Goal: Task Accomplishment & Management: Manage account settings

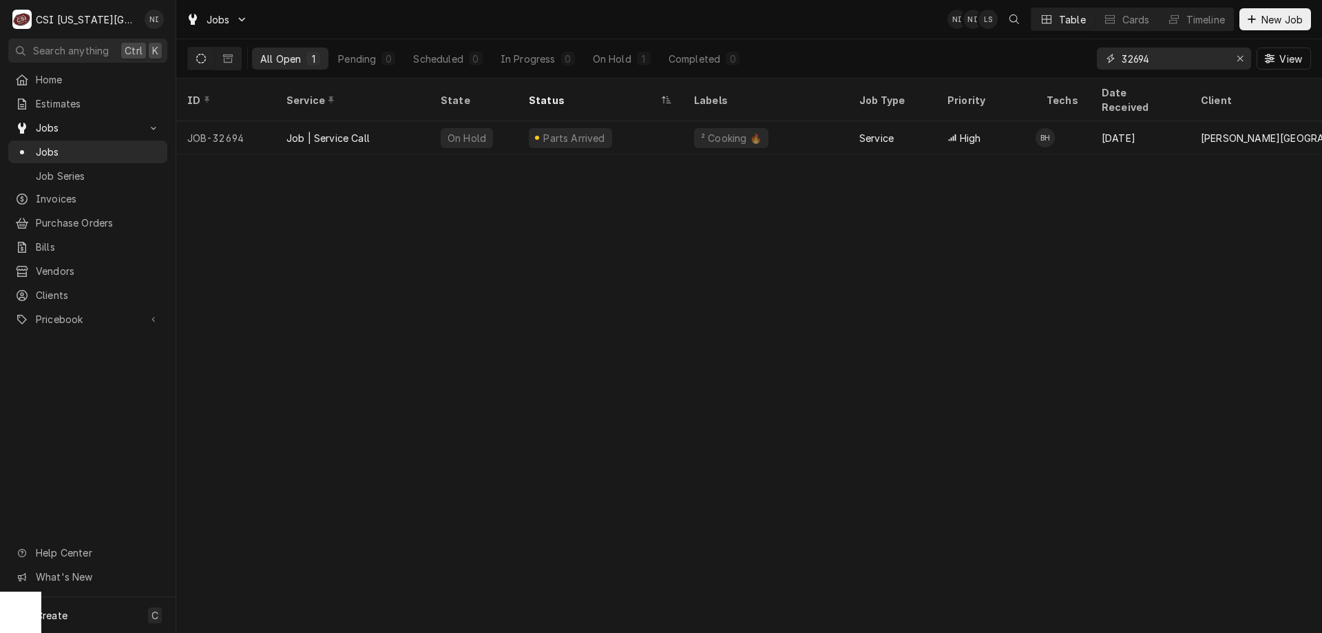
drag, startPoint x: 1070, startPoint y: 59, endPoint x: 999, endPoint y: 46, distance: 72.1
click at [1026, 54] on div "All Open 1 Pending 0 Scheduled 0 In Progress 0 On Hold 1 Completed 0 32694 View" at bounding box center [748, 58] width 1123 height 39
type input "32781"
click at [635, 121] on div "Parts Ordered" at bounding box center [600, 137] width 165 height 33
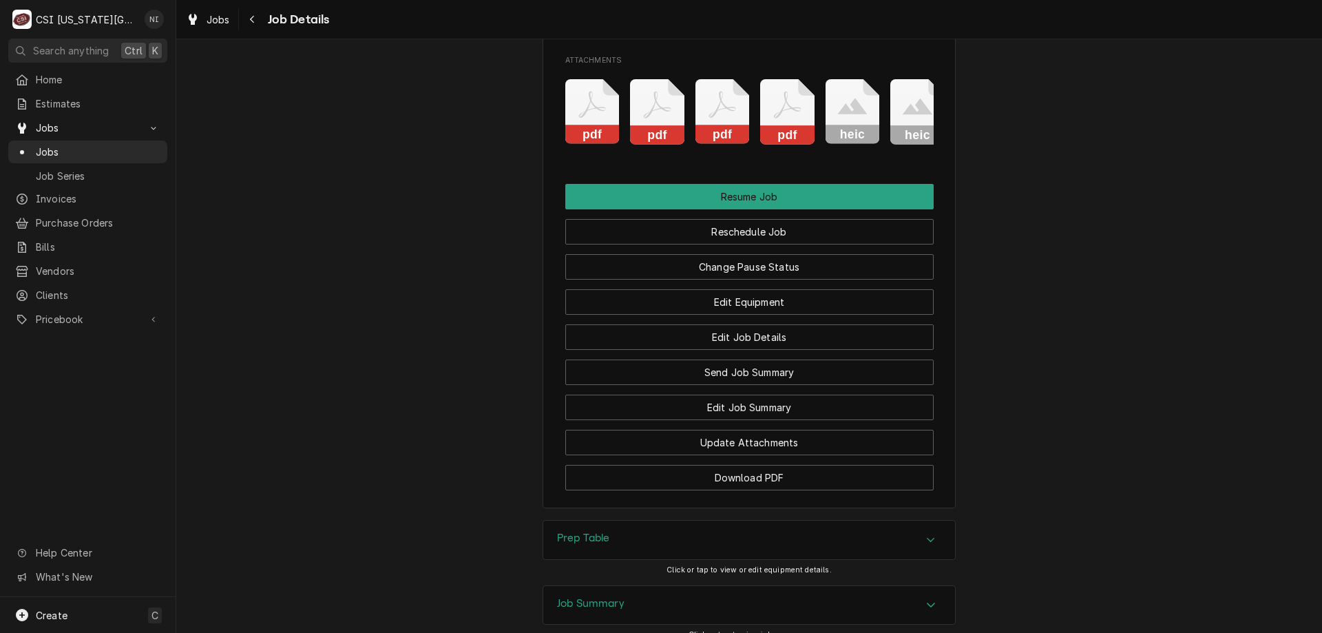
scroll to position [2340, 0]
click at [805, 264] on button "Change Pause Status" at bounding box center [749, 266] width 368 height 25
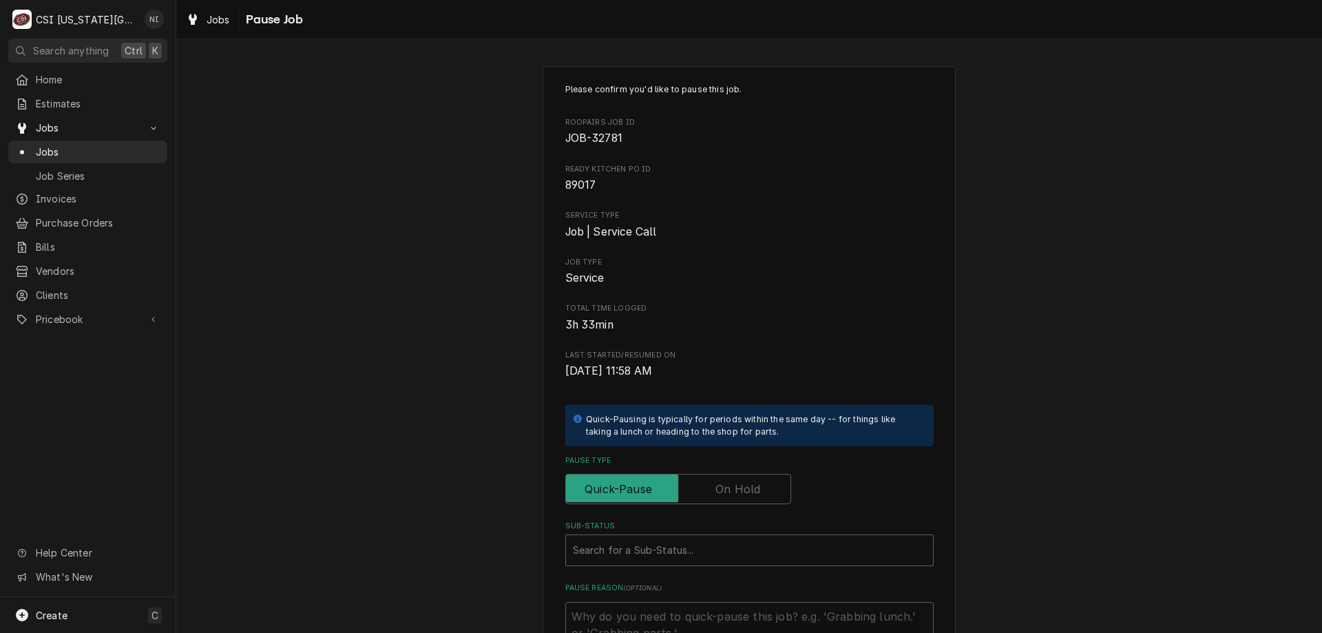
drag, startPoint x: 717, startPoint y: 493, endPoint x: 712, endPoint y: 521, distance: 28.5
click at [717, 500] on label "Pause Type" at bounding box center [678, 489] width 226 height 30
click at [732, 492] on label "Pause Type" at bounding box center [678, 489] width 226 height 30
click at [732, 492] on input "Pause Type" at bounding box center [677, 489] width 213 height 30
checkbox input "true"
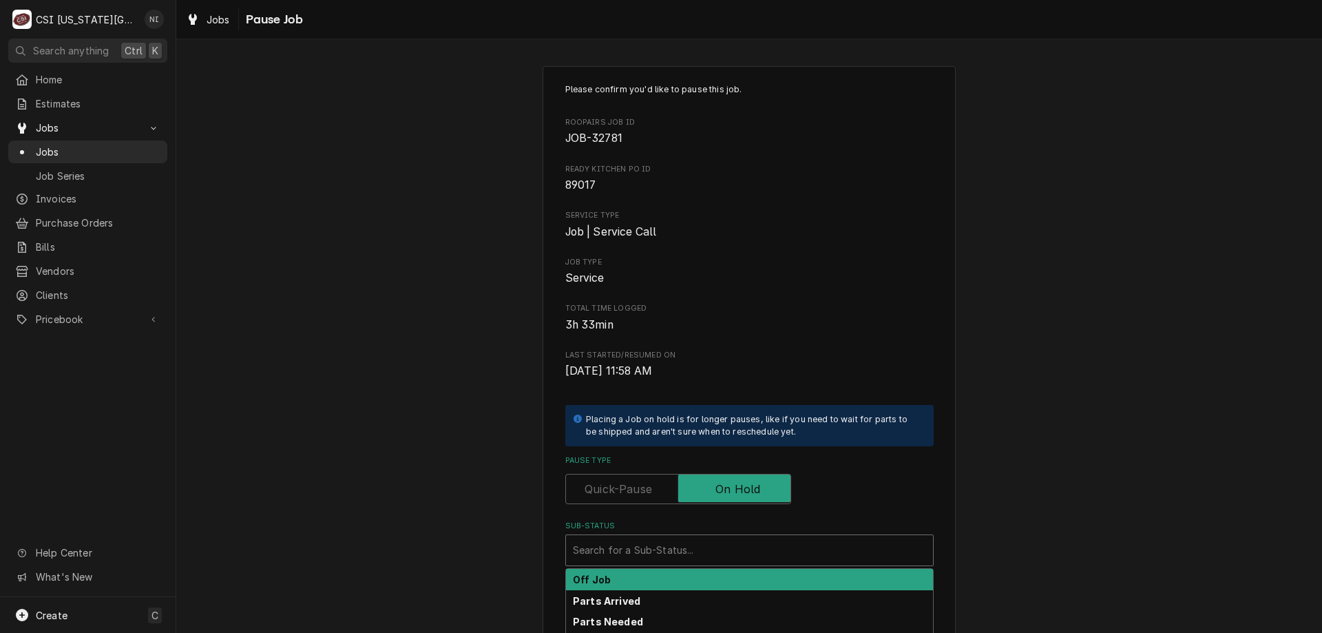
drag, startPoint x: 721, startPoint y: 538, endPoint x: 673, endPoint y: 560, distance: 52.6
click at [720, 538] on div "Sub-Status" at bounding box center [749, 550] width 353 height 25
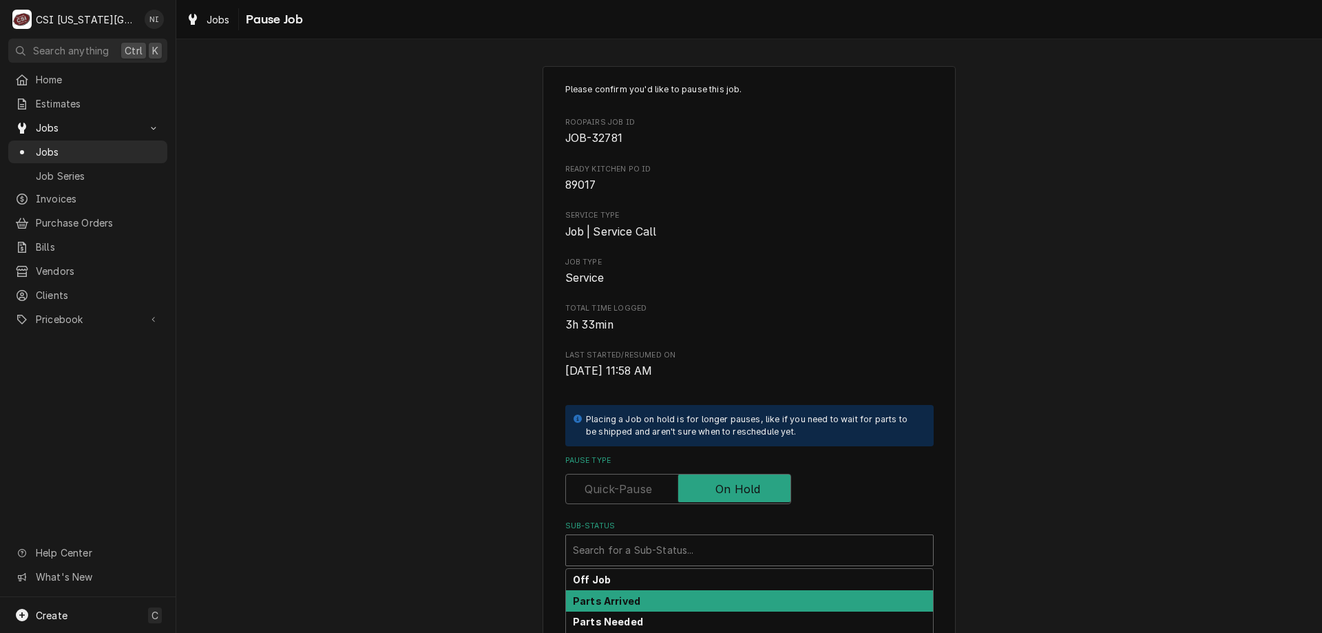
click at [607, 609] on div "Parts Arrived" at bounding box center [749, 600] width 367 height 21
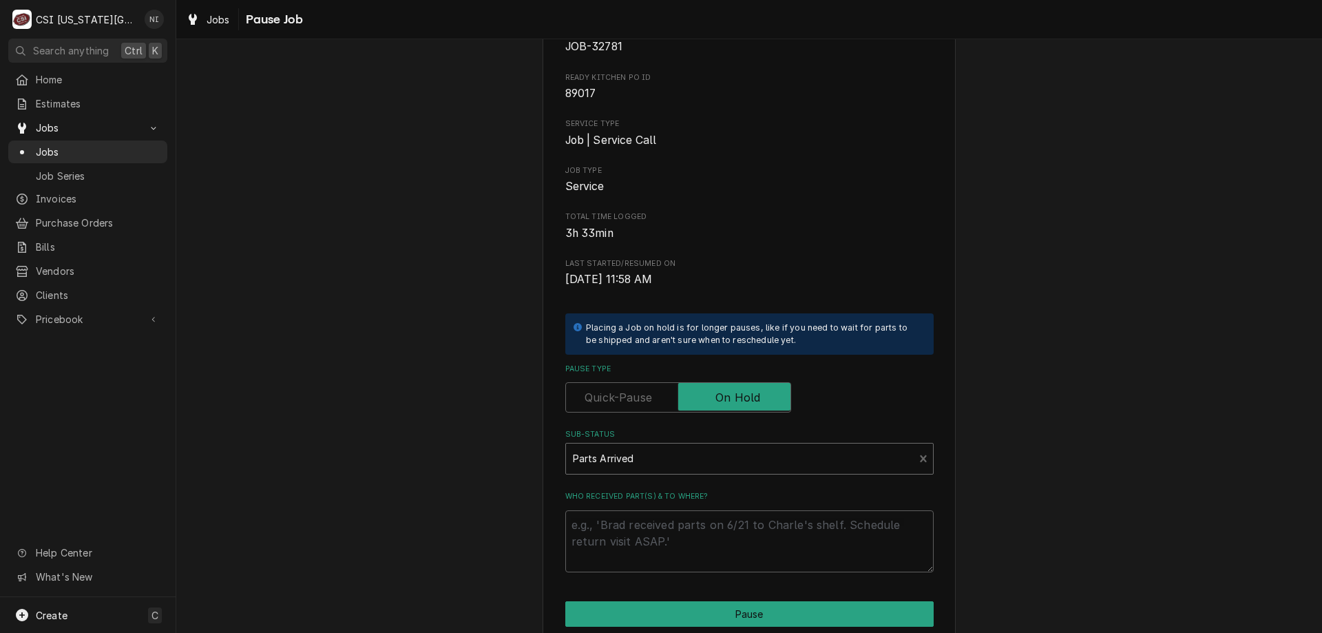
scroll to position [185, 0]
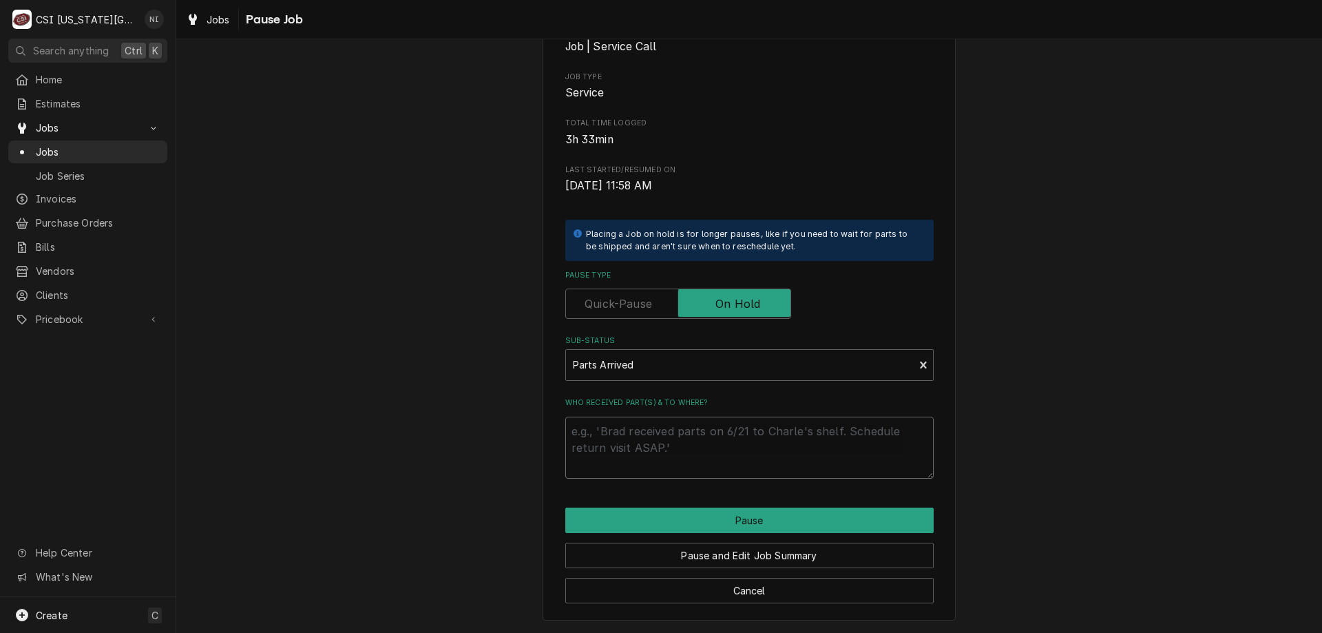
click at [633, 435] on textarea "Who received part(s) & to where?" at bounding box center [749, 447] width 368 height 62
type textarea "x"
type textarea "["
type textarea "x"
type textarea "[a"
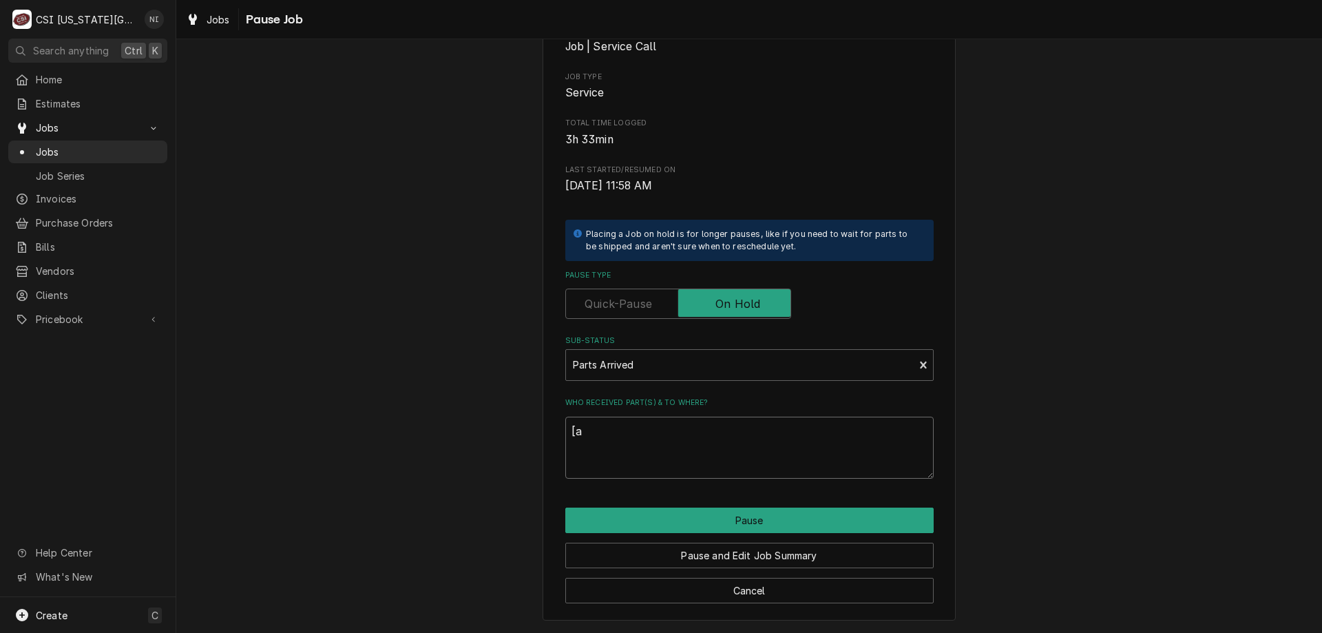
type textarea "x"
type textarea "[ar"
type textarea "x"
type textarea "[art"
type textarea "x"
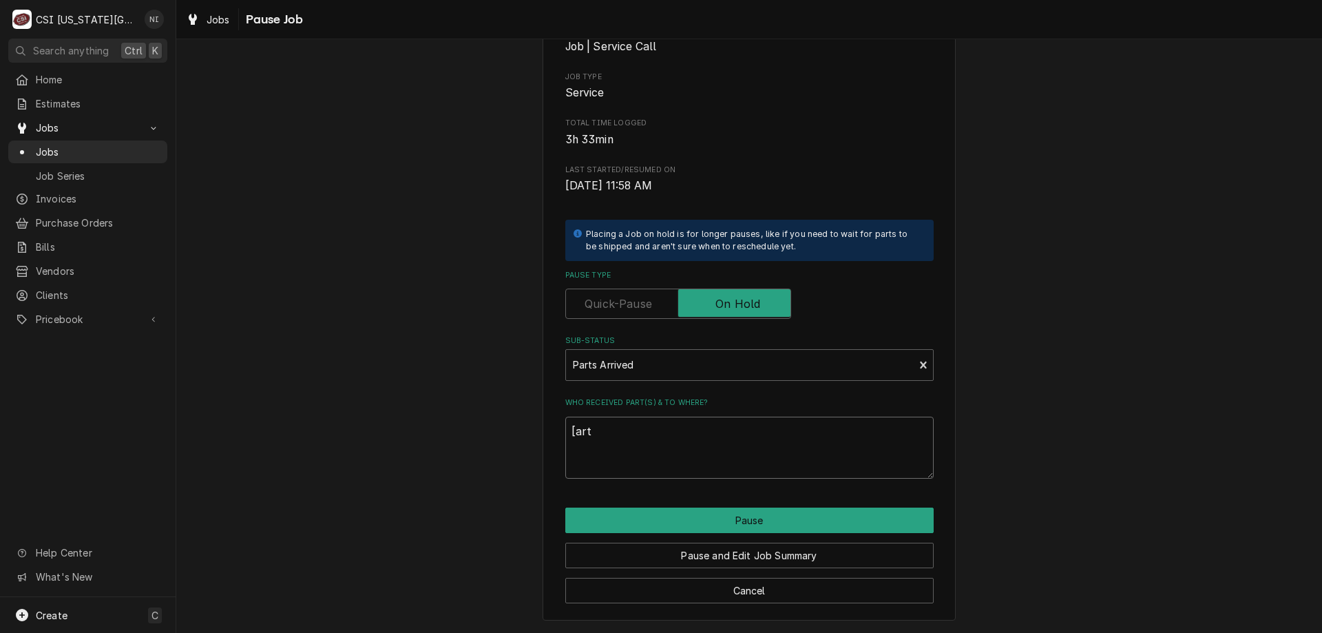
type textarea "[arts"
type textarea "x"
type textarea "[arts"
type textarea "x"
type textarea "[arts"
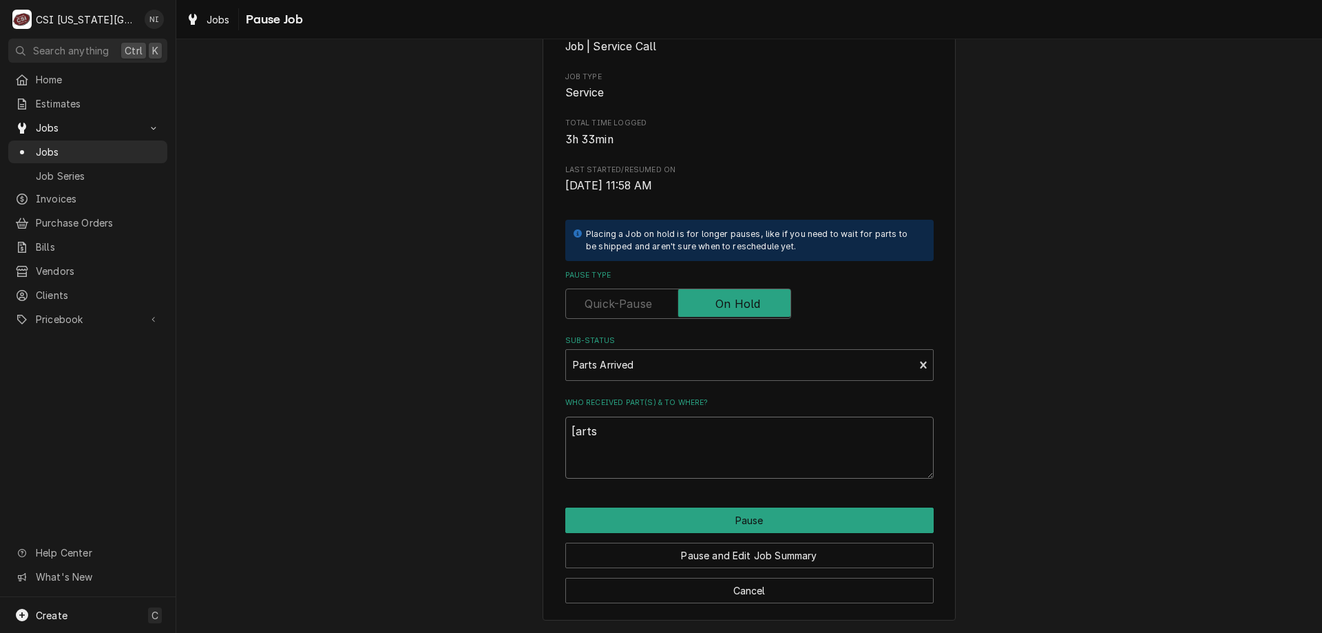
type textarea "x"
type textarea "[art"
type textarea "x"
type textarea "[ar"
type textarea "x"
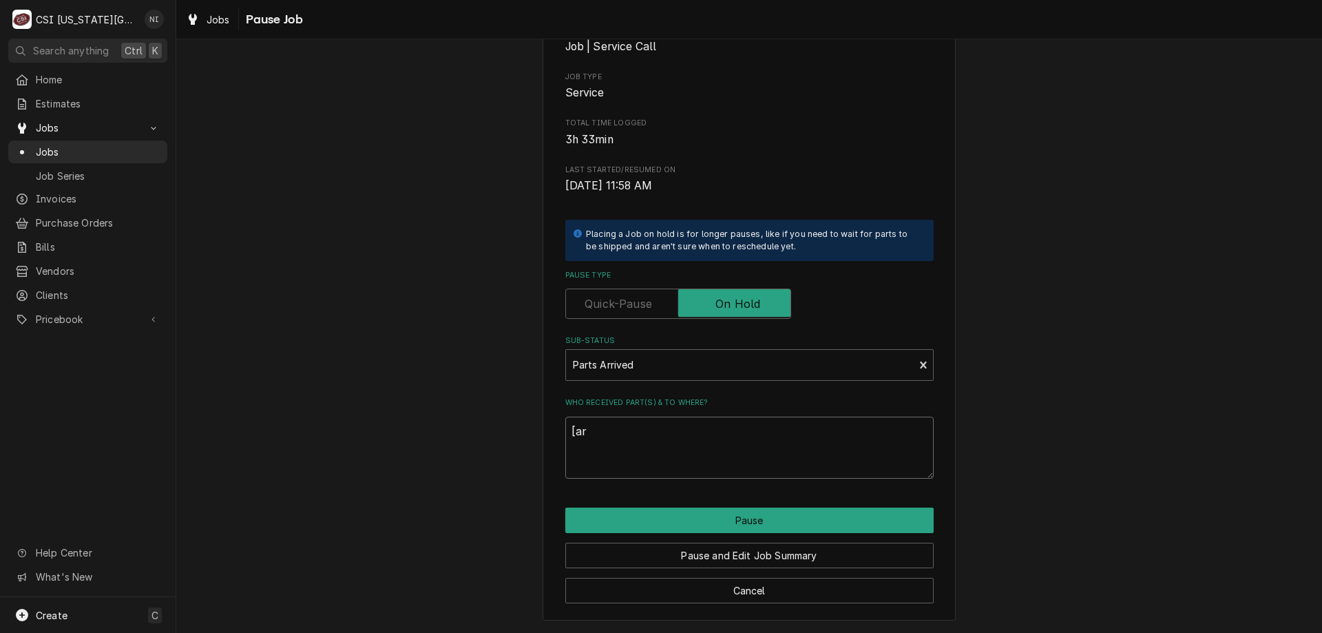
type textarea "[a"
type textarea "x"
type textarea "["
type textarea "x"
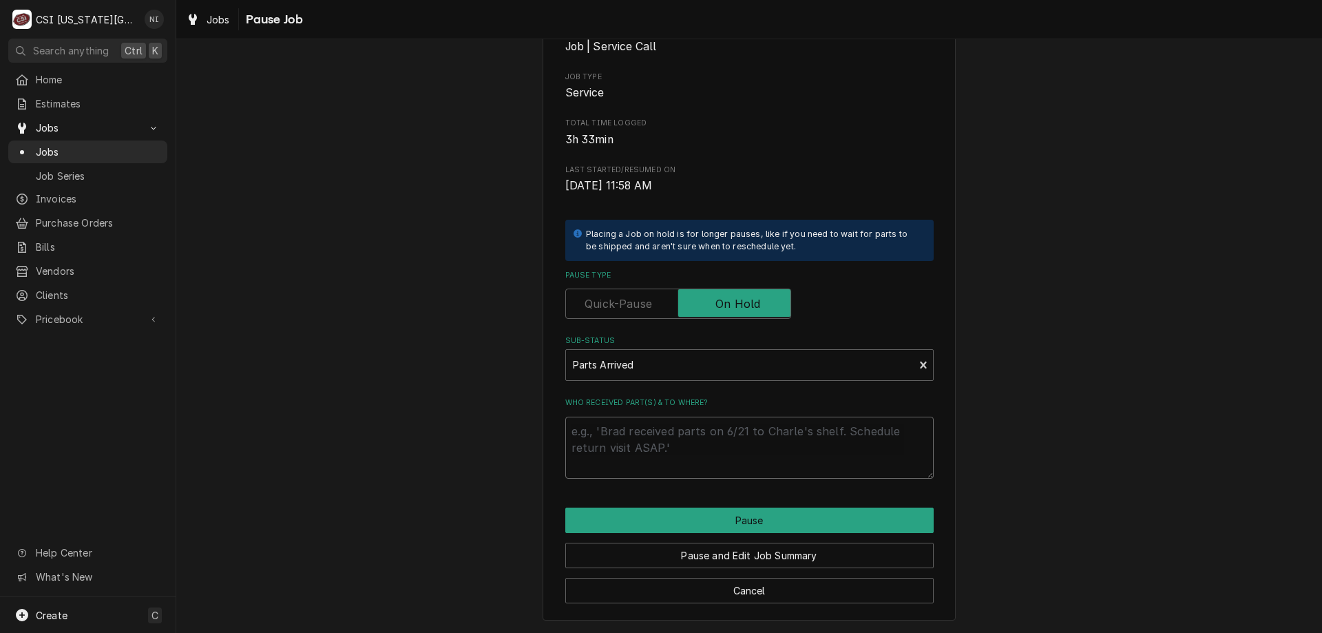
type textarea "P"
type textarea "x"
type textarea "PAR"
type textarea "x"
type textarea "PARTS"
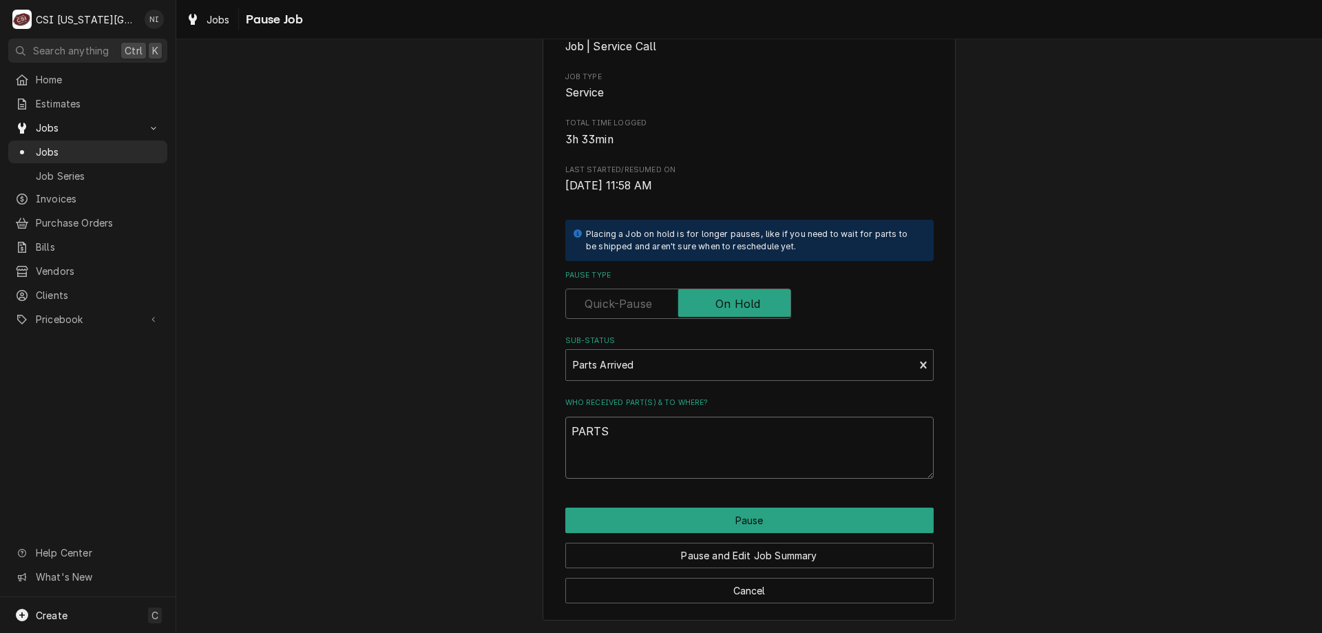
type textarea "x"
type textarea "PART"
type textarea "x"
type textarea "PAR"
type textarea "x"
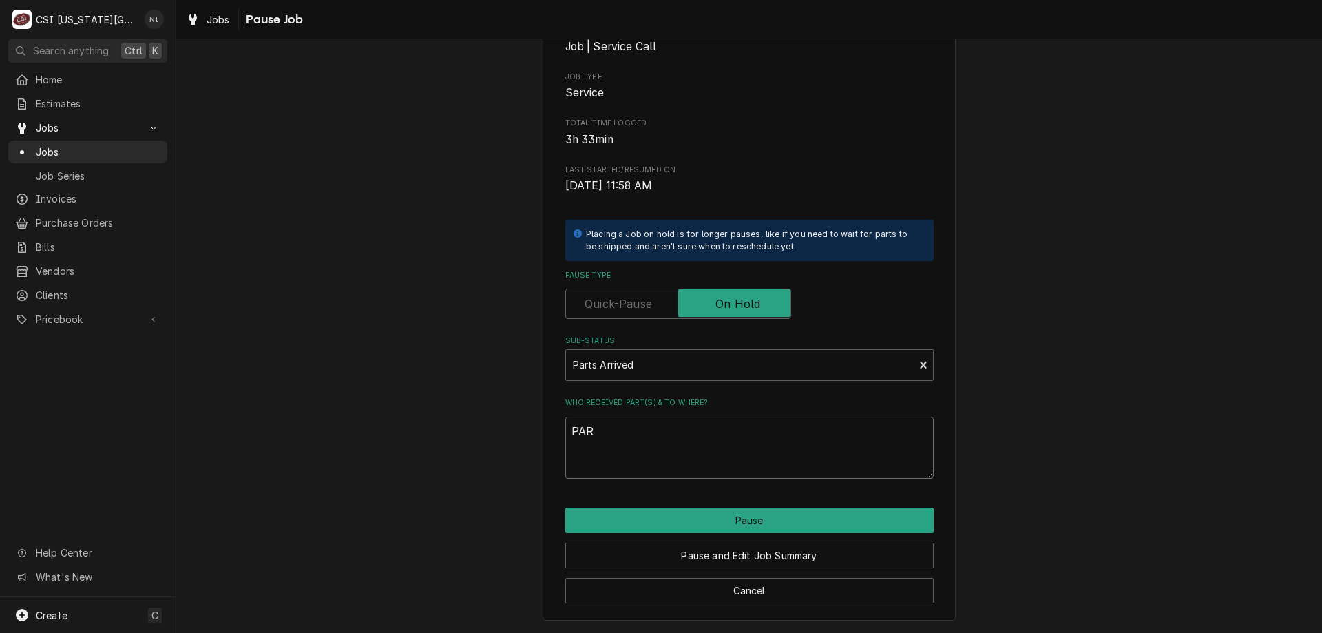
type textarea "PA"
type textarea "x"
type textarea "P"
type textarea "x"
type textarea "Pa"
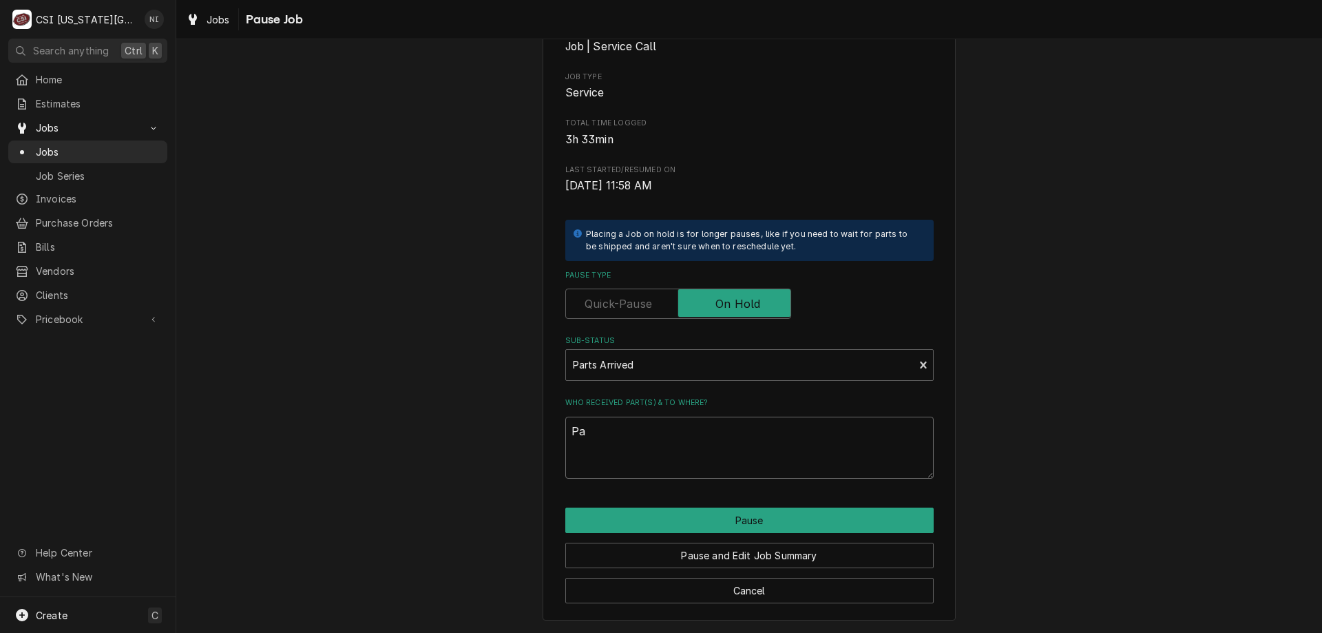
type textarea "x"
type textarea "Par"
type textarea "x"
type textarea "Part"
type textarea "x"
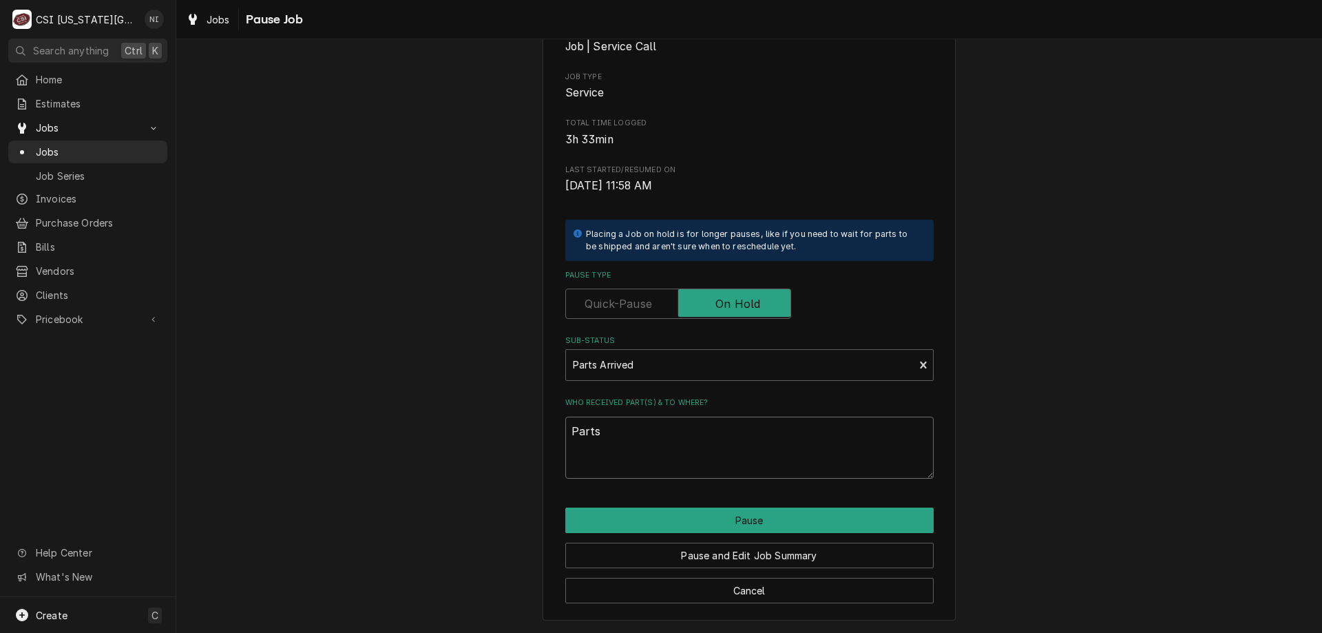
type textarea "Parts"
type textarea "x"
type textarea "Parts o"
type textarea "x"
type textarea "Parts on"
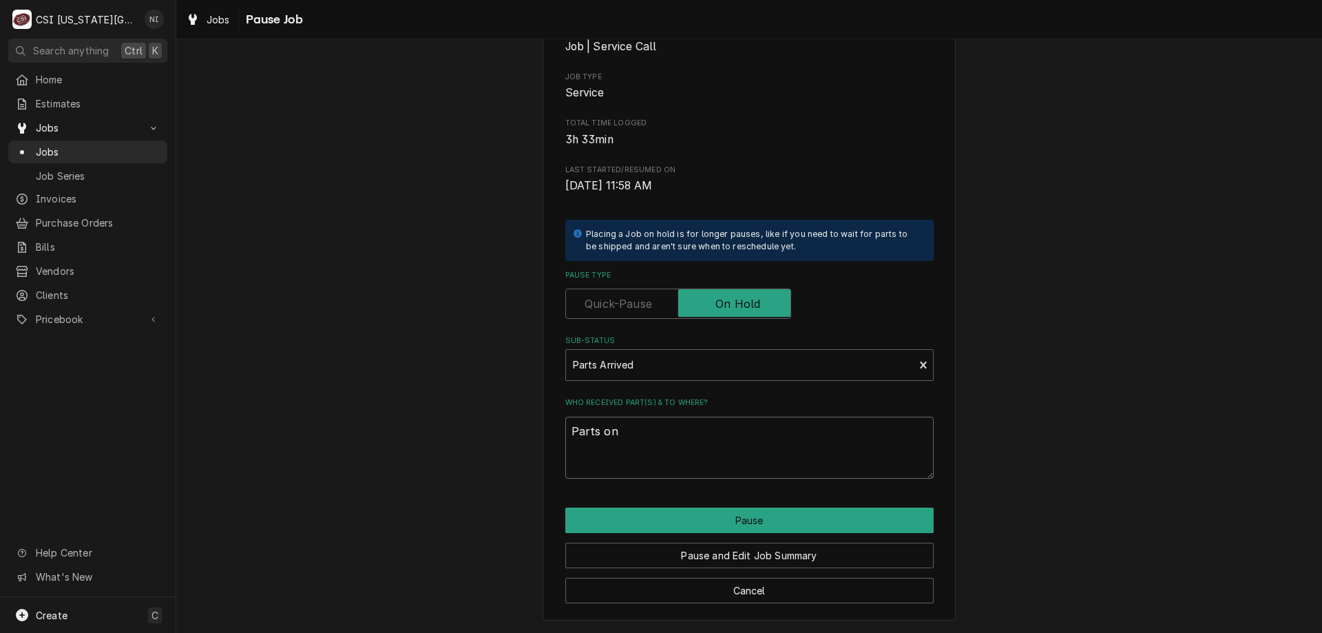
type textarea "x"
type textarea "Parts on"
type textarea "x"
type textarea "Parts on c"
type textarea "x"
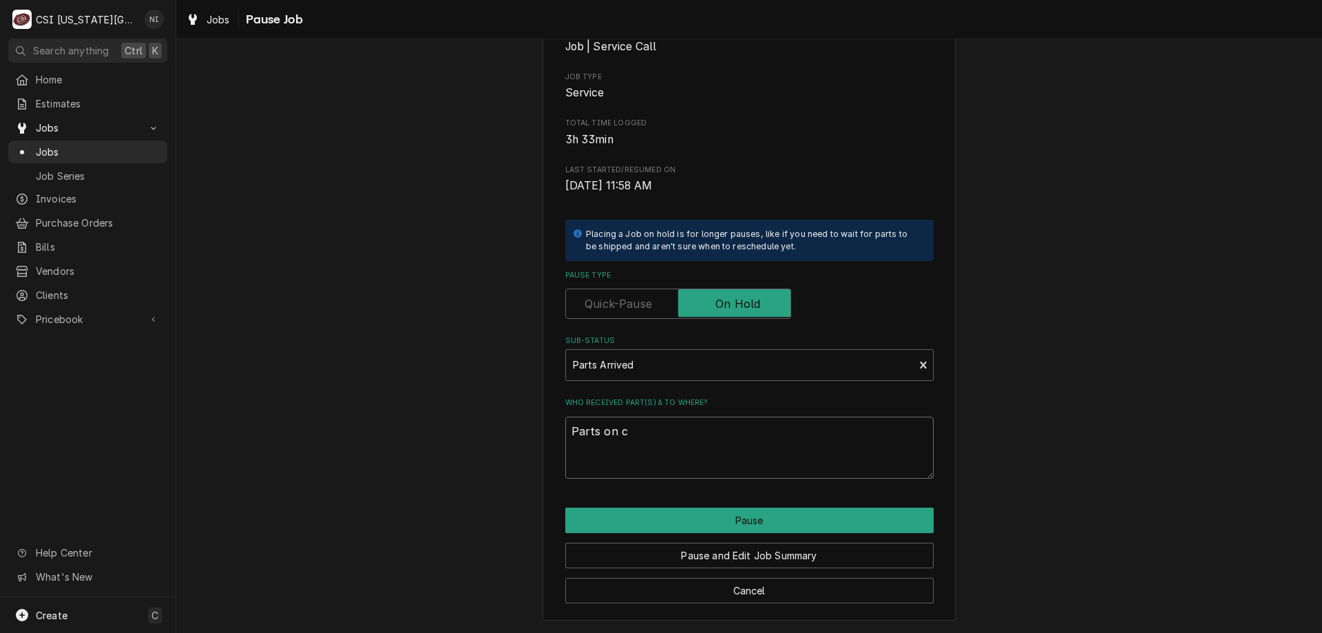
type textarea "Parts on co"
type textarea "x"
type textarea "Parts on cod"
type textarea "x"
type textarea "Parts on cody"
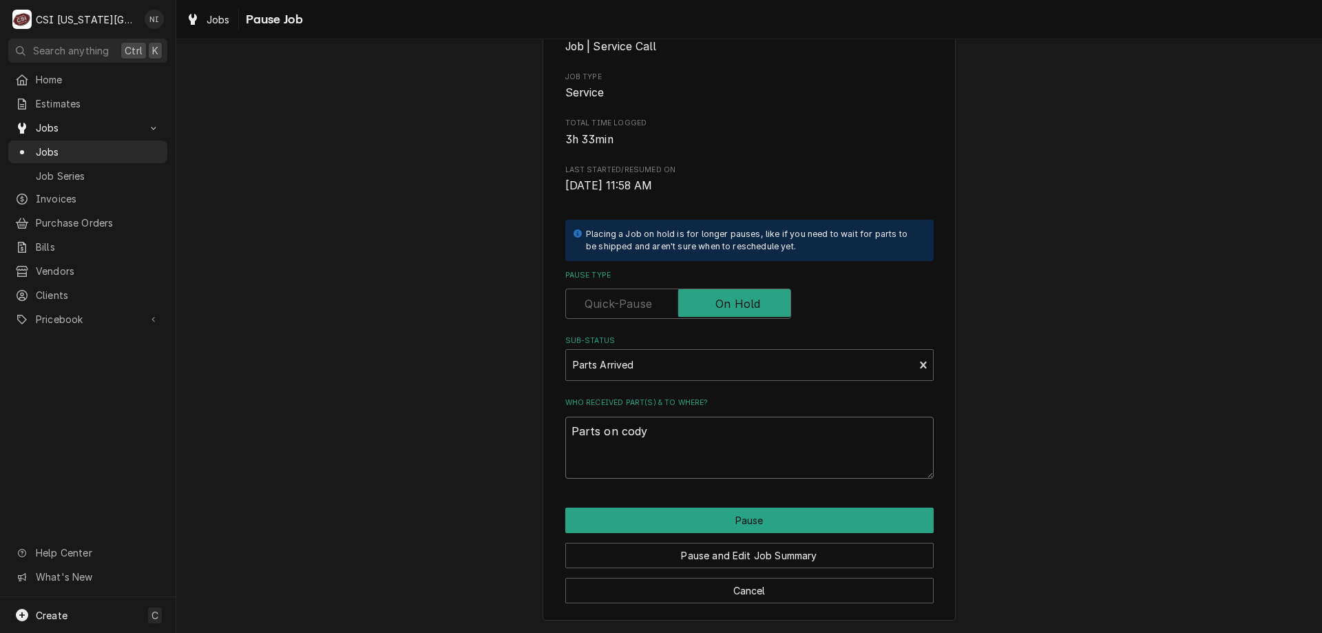
type textarea "x"
type textarea "Parts on cody"
type textarea "x"
type textarea "Parts on cody s"
type textarea "x"
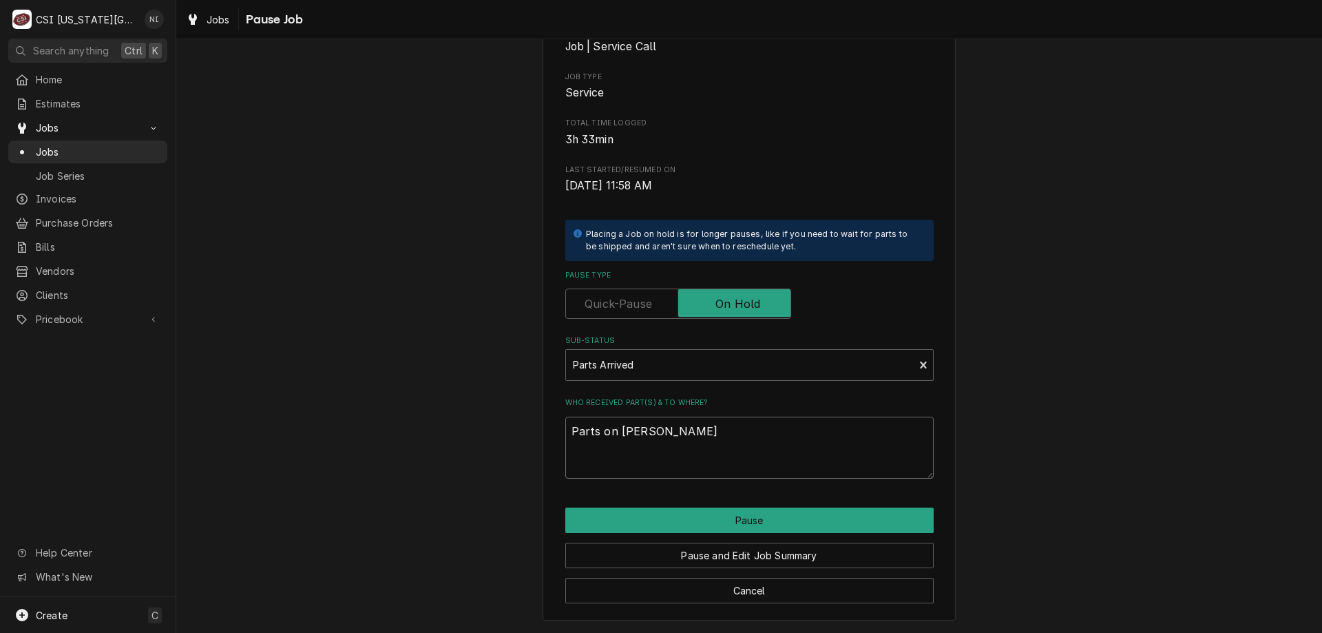
type textarea "Parts on cody sh"
type textarea "x"
type textarea "Parts on cody she"
type textarea "x"
type textarea "Parts on cody shel"
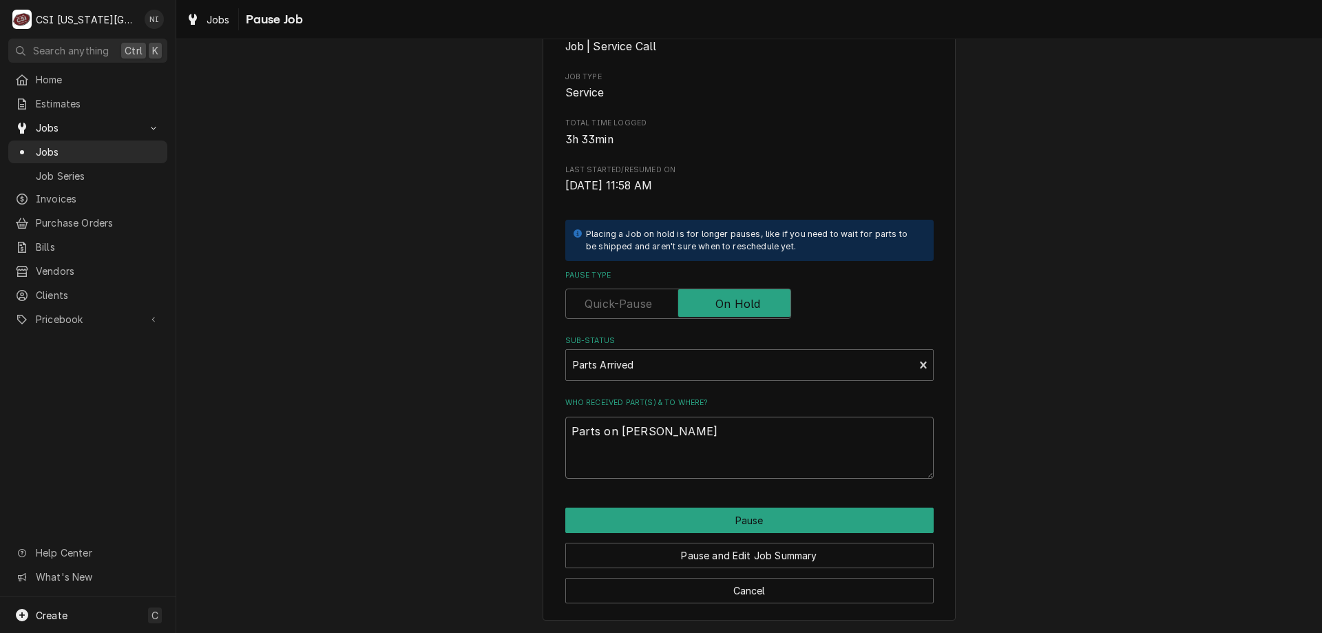
type textarea "x"
type textarea "Parts on cody shelf"
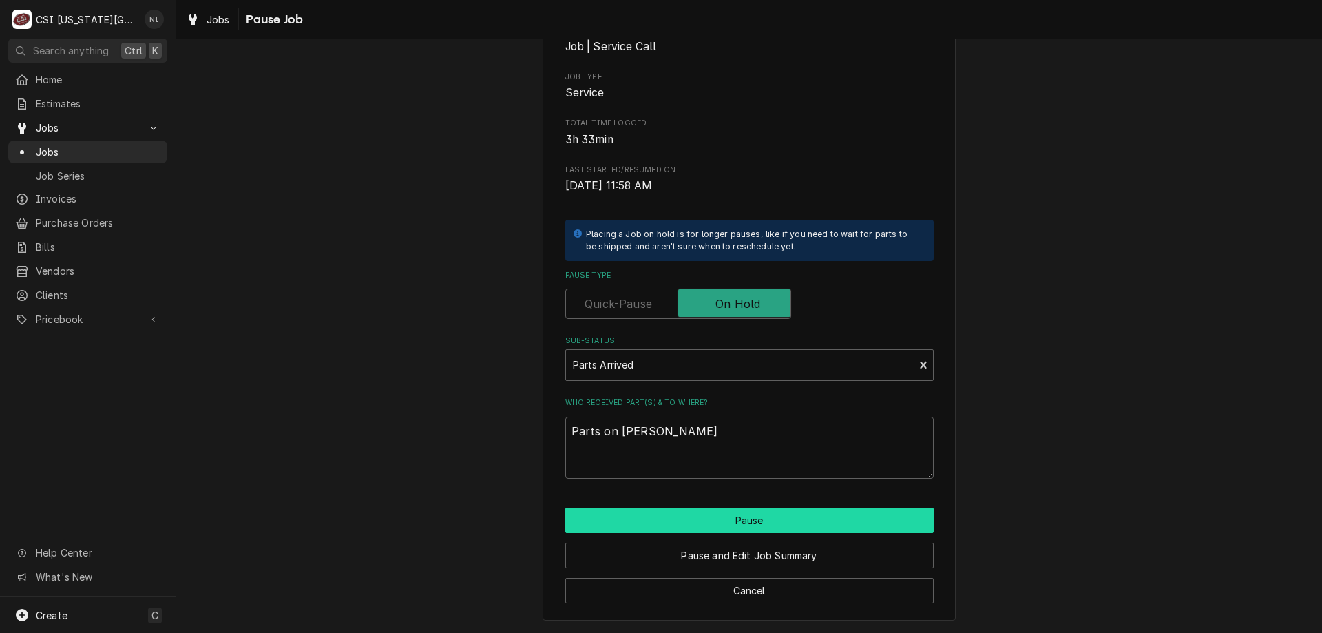
click at [684, 511] on button "Pause" at bounding box center [749, 519] width 368 height 25
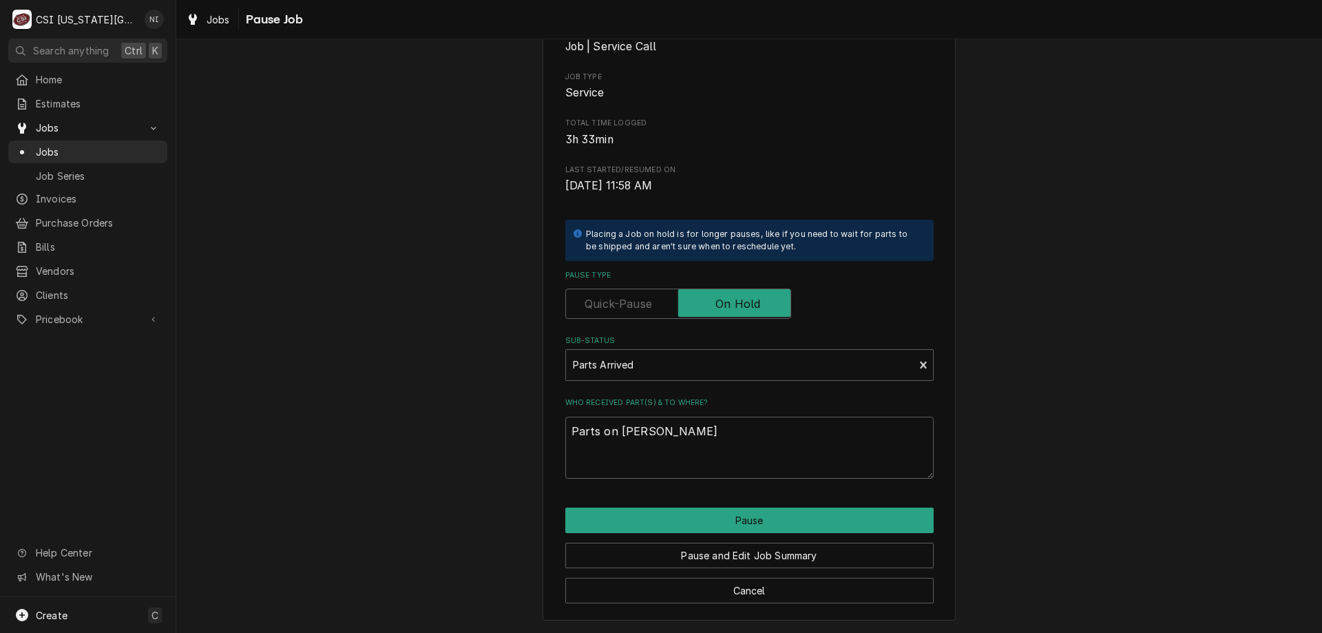
type textarea "x"
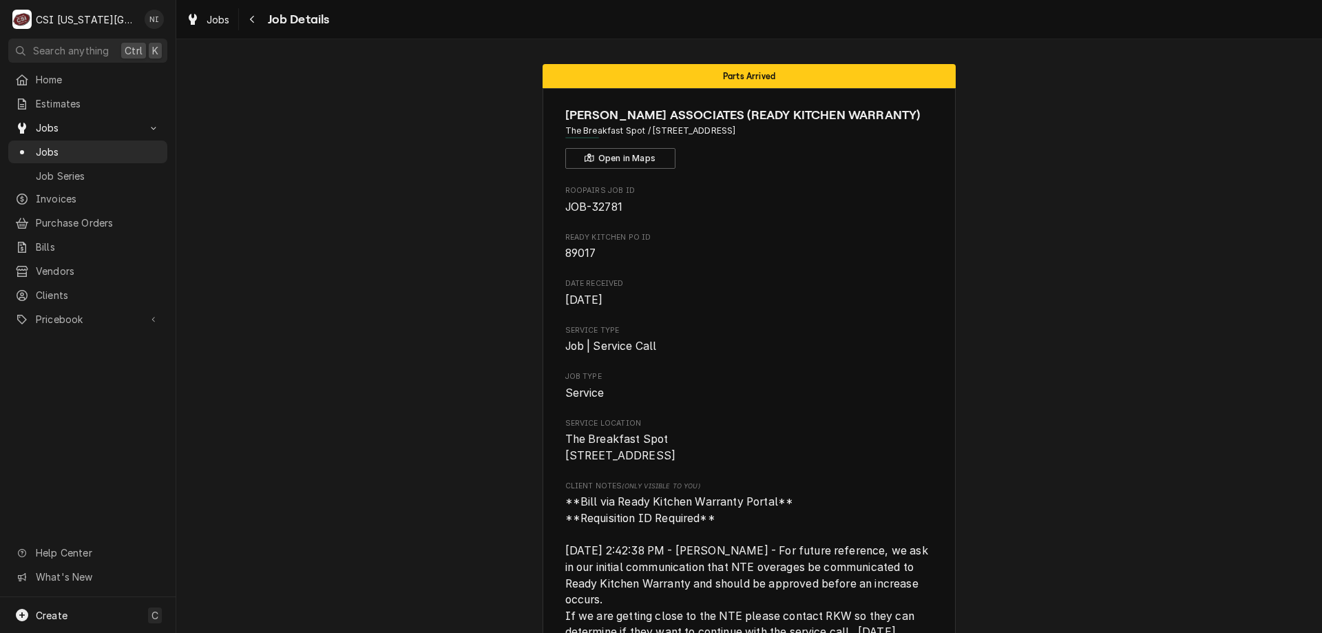
click at [116, 148] on span "Jobs" at bounding box center [98, 152] width 125 height 14
